Goal: Transaction & Acquisition: Purchase product/service

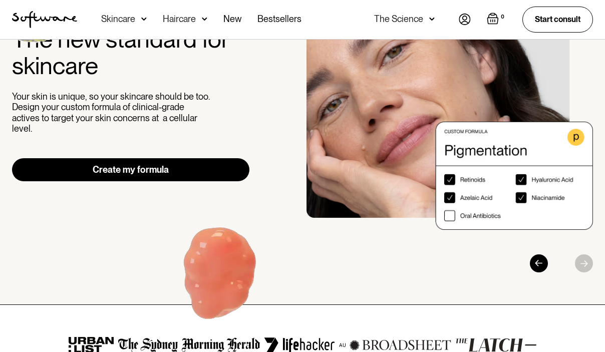
scroll to position [100, 0]
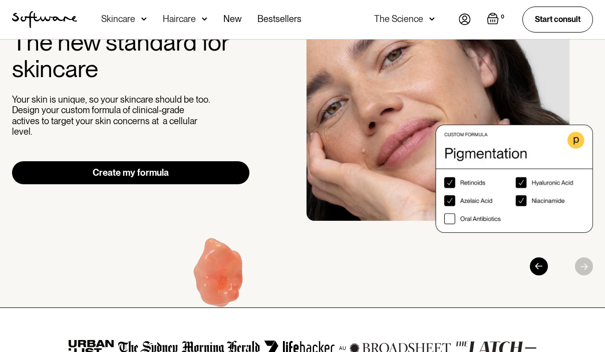
click at [127, 167] on link "Create my formula" at bounding box center [131, 172] width 238 height 23
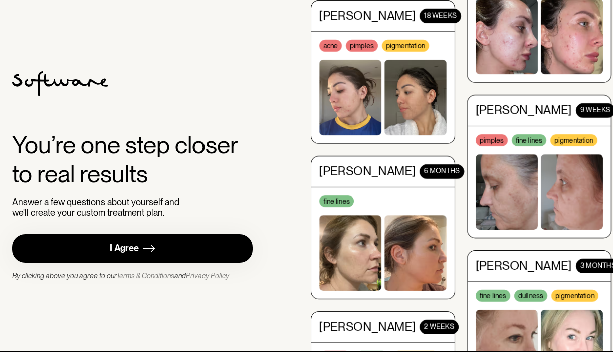
click at [128, 244] on div "I Agree" at bounding box center [124, 249] width 29 height 12
